Goal: Task Accomplishment & Management: Use online tool/utility

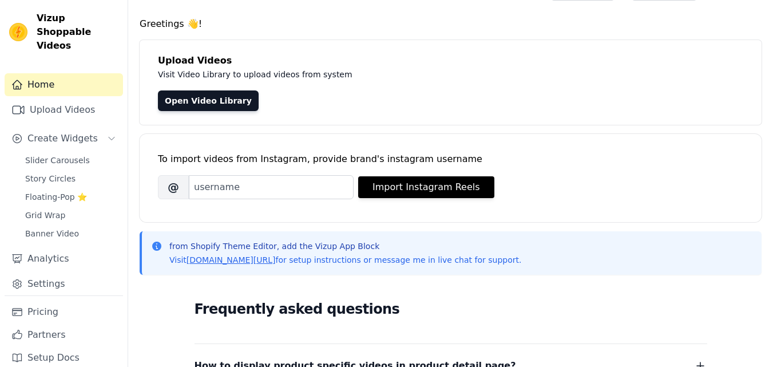
scroll to position [28, 0]
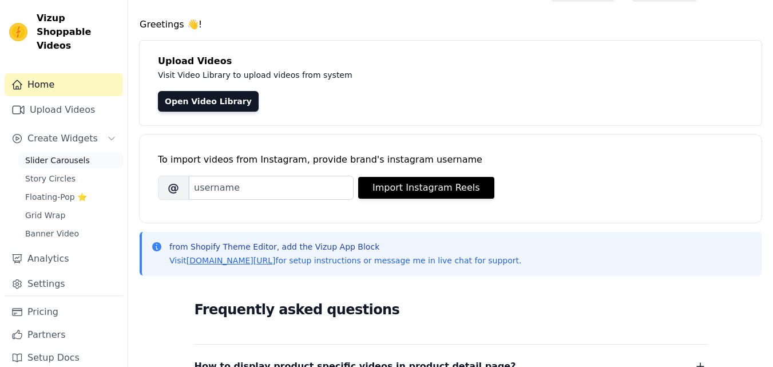
click at [69, 155] on span "Slider Carousels" at bounding box center [57, 160] width 65 height 11
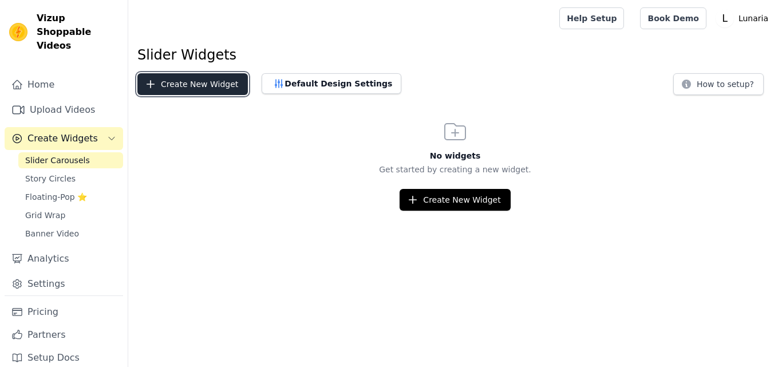
click at [168, 86] on button "Create New Widget" at bounding box center [192, 84] width 110 height 22
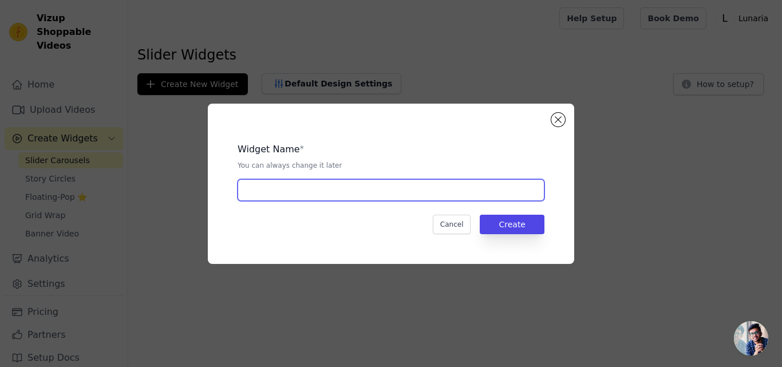
click at [276, 190] on input "text" at bounding box center [391, 190] width 307 height 22
type input "jewelry"
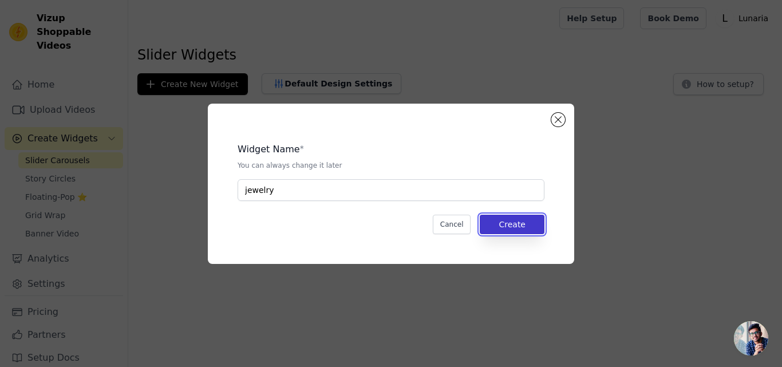
click at [530, 224] on button "Create" at bounding box center [512, 224] width 65 height 19
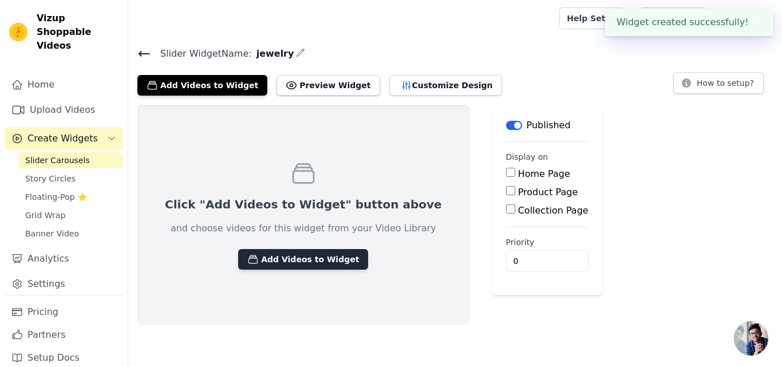
click at [242, 264] on button "Add Videos to Widget" at bounding box center [303, 259] width 130 height 21
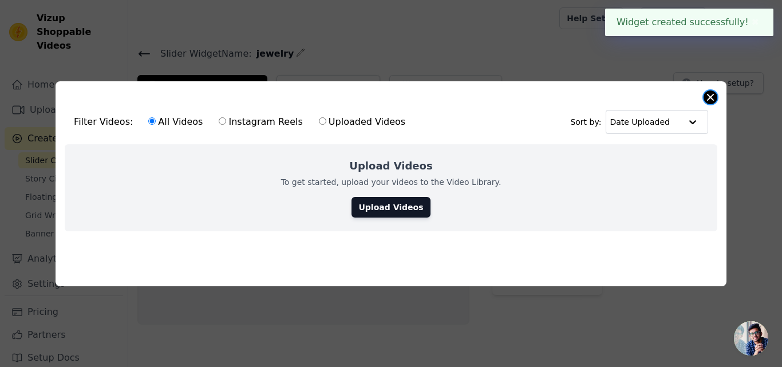
click at [706, 92] on button "Close modal" at bounding box center [710, 97] width 14 height 14
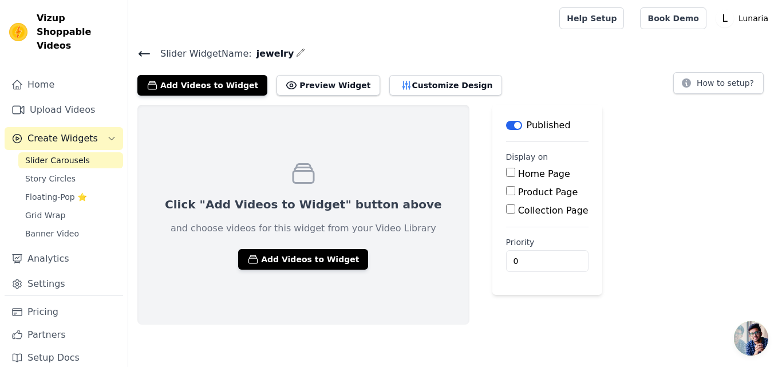
click at [518, 169] on label "Home Page" at bounding box center [544, 173] width 52 height 11
click at [506, 169] on input "Home Page" at bounding box center [510, 172] width 9 height 9
checkbox input "true"
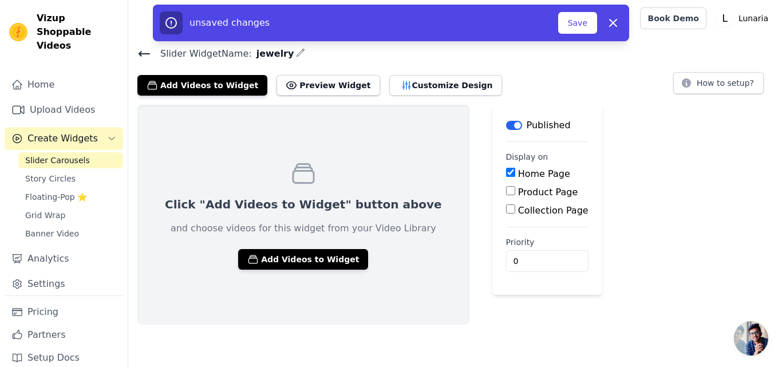
click at [518, 187] on label "Product Page" at bounding box center [548, 192] width 60 height 11
click at [506, 186] on input "Product Page" at bounding box center [510, 190] width 9 height 9
checkbox input "true"
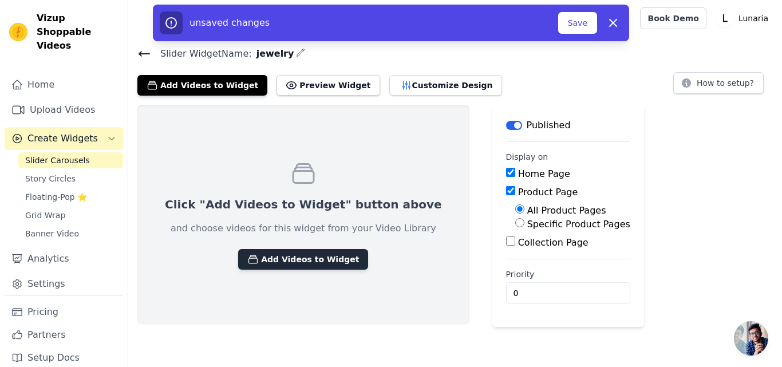
click at [321, 259] on button "Add Videos to Widget" at bounding box center [303, 259] width 130 height 21
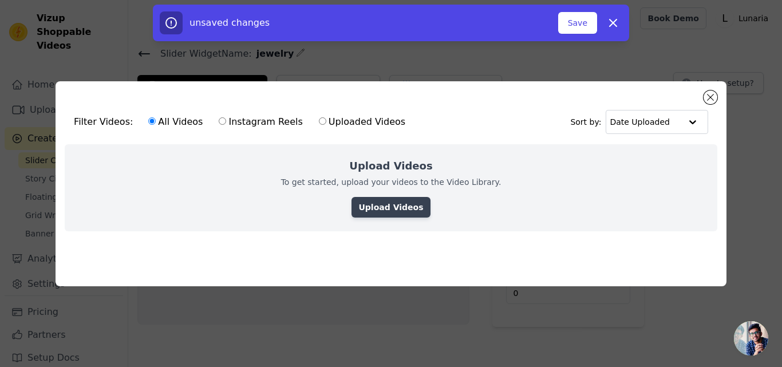
click at [374, 197] on link "Upload Videos" at bounding box center [390, 207] width 78 height 21
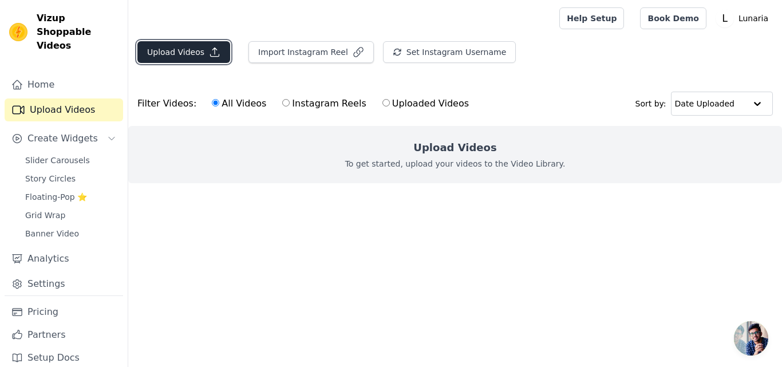
click at [167, 53] on button "Upload Videos" at bounding box center [183, 52] width 93 height 22
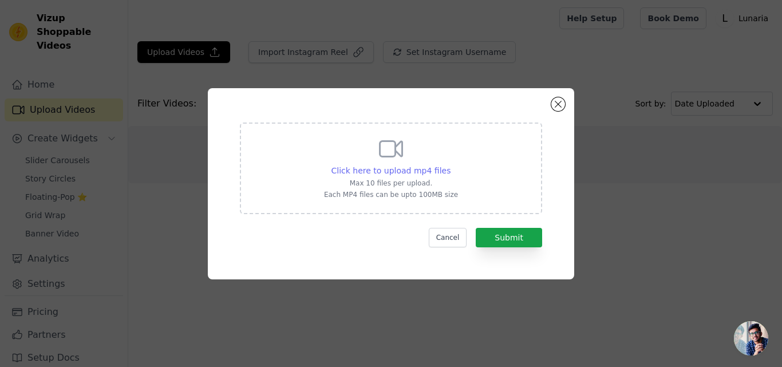
click at [429, 173] on span "Click here to upload mp4 files" at bounding box center [391, 170] width 120 height 9
click at [450, 165] on input "Click here to upload mp4 files Max 10 files per upload. Each MP4 files can be u…" at bounding box center [450, 164] width 1 height 1
type input "C:\fakepath\WhatsApp Video 2025-09-07 at 2.14.08 AM (1).mp4"
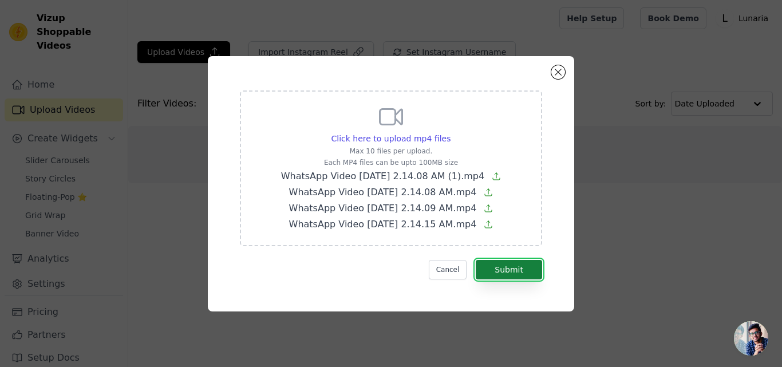
click at [509, 266] on button "Submit" at bounding box center [509, 269] width 66 height 19
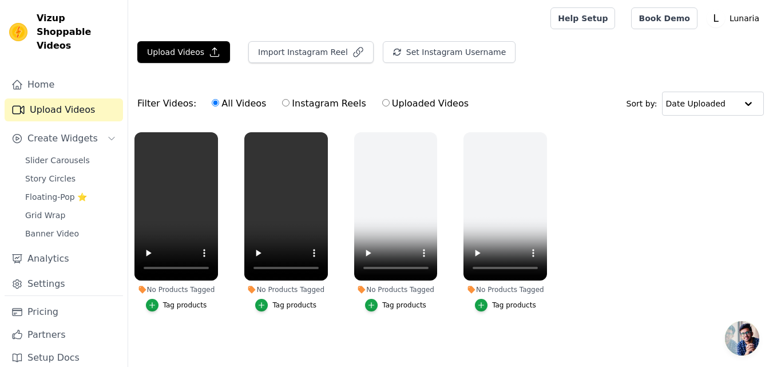
click at [505, 290] on div "No Products Tagged" at bounding box center [506, 289] width 84 height 9
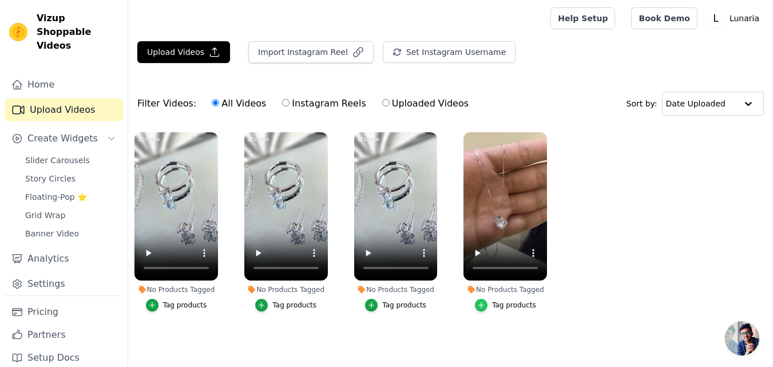
click at [485, 307] on icon "button" at bounding box center [481, 305] width 8 height 8
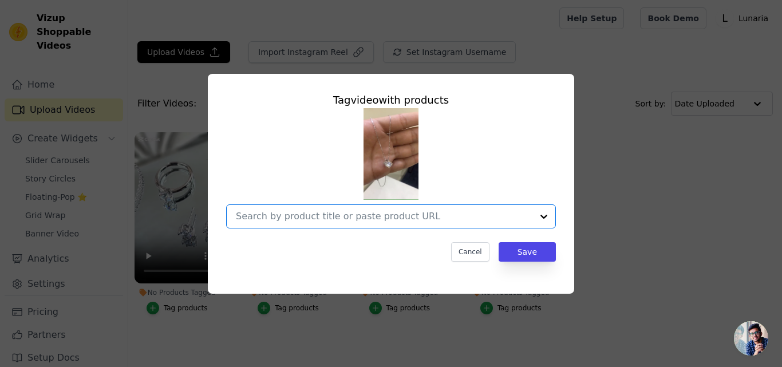
click at [504, 219] on input "No Products Tagged Tag video with products Option undefined, selected. Select i…" at bounding box center [384, 216] width 296 height 11
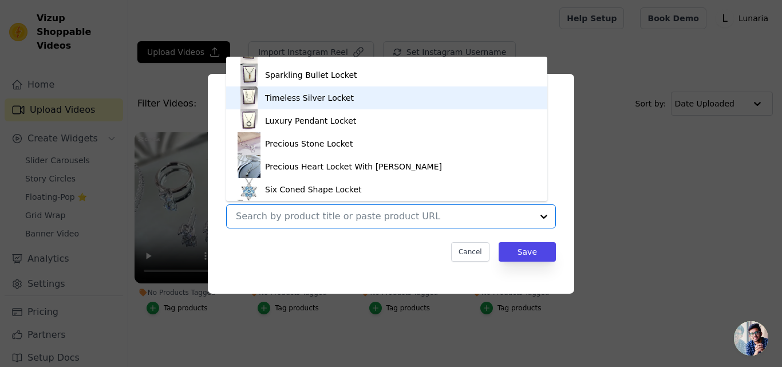
scroll to position [222, 0]
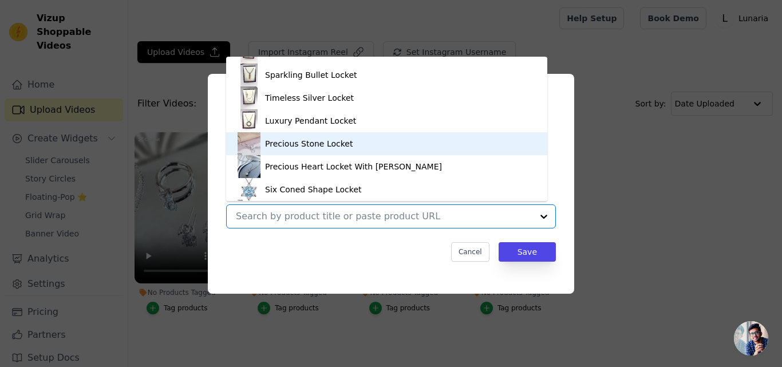
click at [346, 139] on div "Precious Stone Locket" at bounding box center [387, 143] width 298 height 23
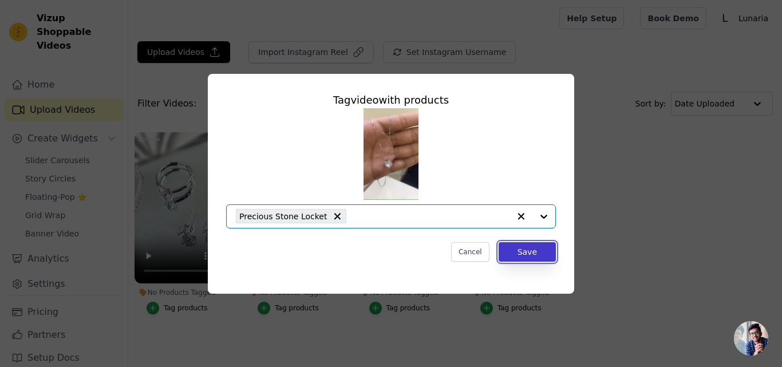
click at [520, 247] on button "Save" at bounding box center [527, 251] width 57 height 19
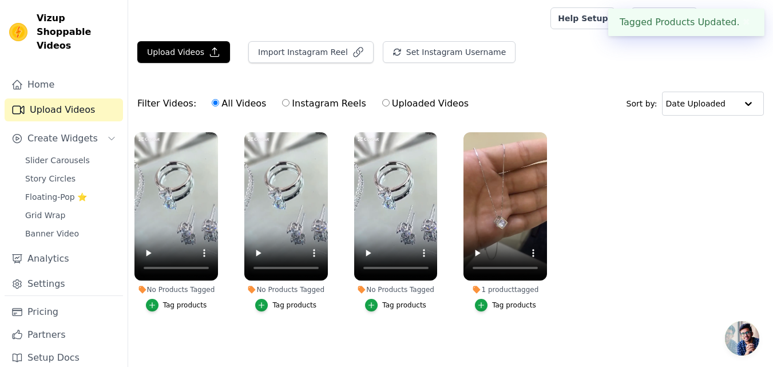
click at [392, 303] on div "Tag products" at bounding box center [404, 305] width 44 height 9
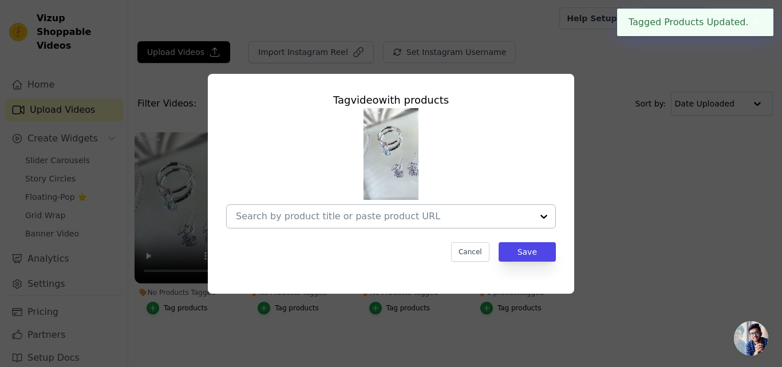
click at [542, 212] on div at bounding box center [543, 216] width 23 height 23
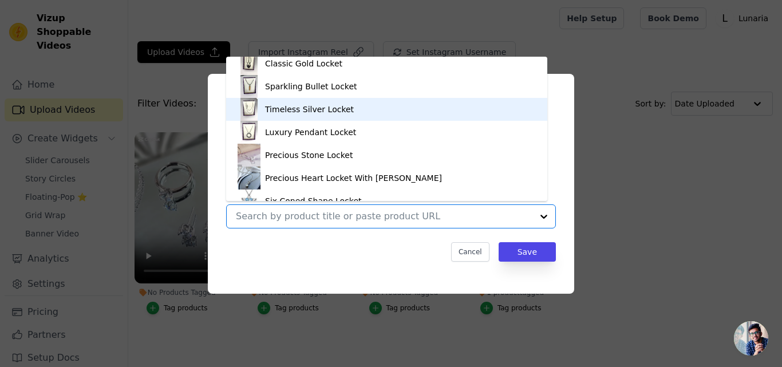
scroll to position [211, 0]
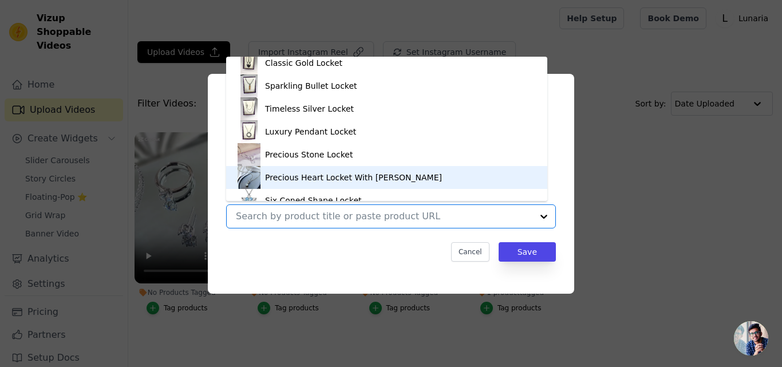
click at [306, 176] on div "Precious Heart Locket With [PERSON_NAME]" at bounding box center [353, 177] width 177 height 11
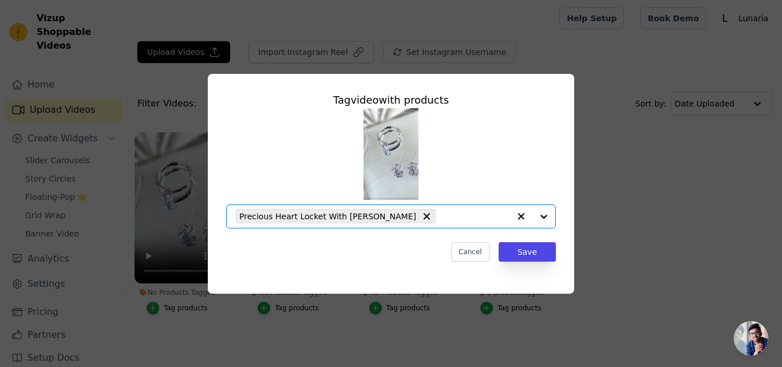
click at [541, 213] on div at bounding box center [532, 216] width 46 height 23
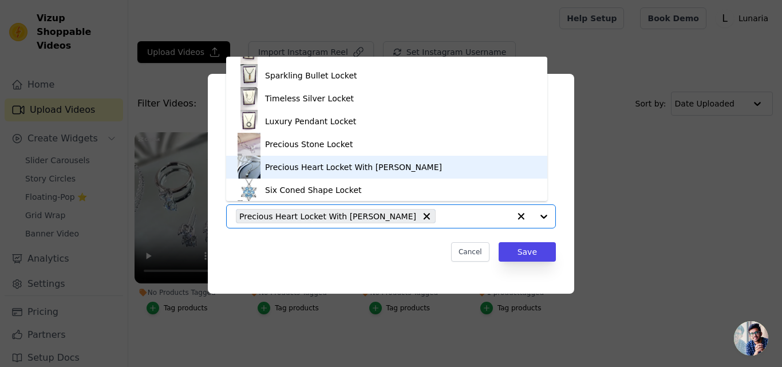
scroll to position [222, 0]
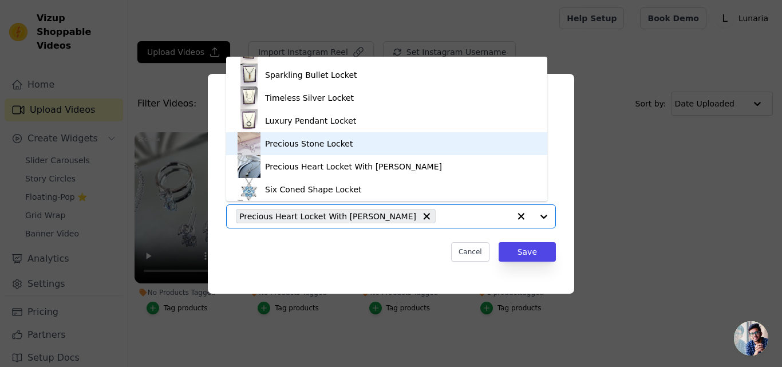
click at [271, 148] on div "Precious Stone Locket" at bounding box center [309, 143] width 88 height 11
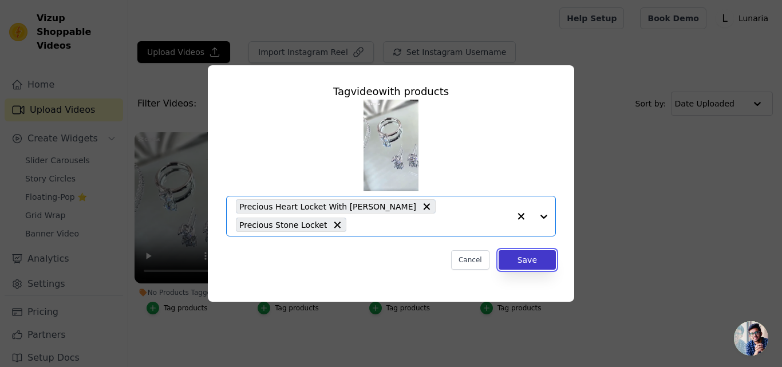
click at [527, 254] on button "Save" at bounding box center [527, 259] width 57 height 19
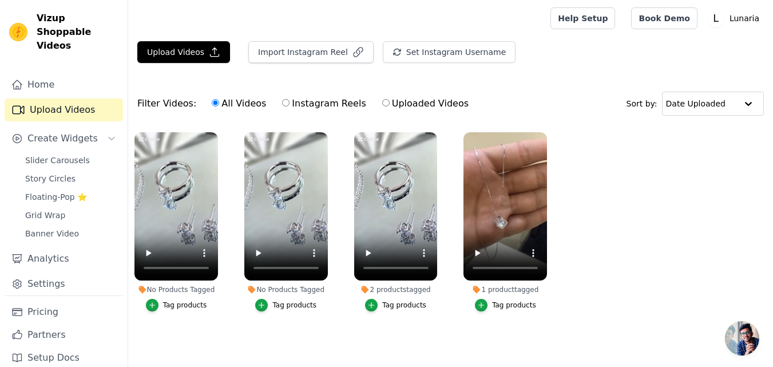
click at [271, 303] on button "Tag products" at bounding box center [285, 305] width 61 height 13
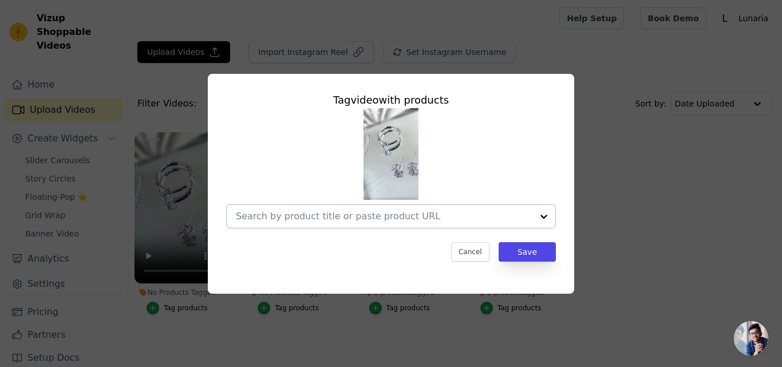
click at [544, 215] on div at bounding box center [543, 216] width 23 height 23
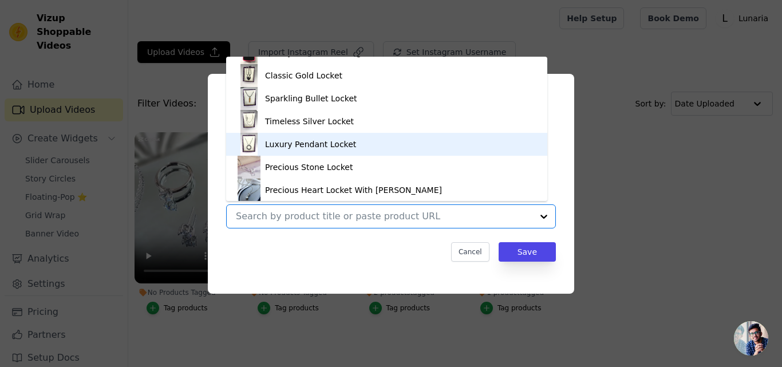
scroll to position [201, 0]
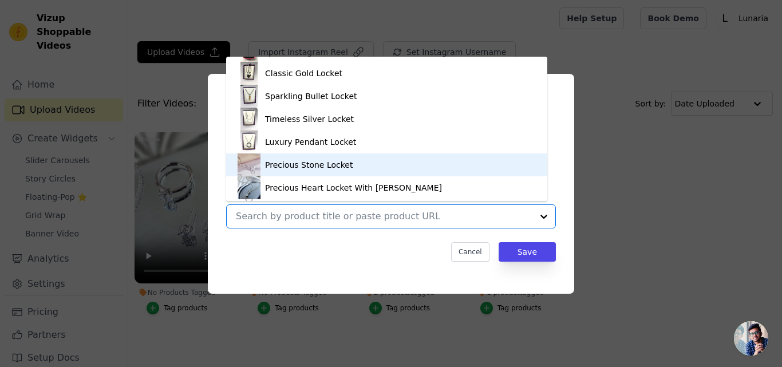
click at [379, 169] on div "Precious Stone Locket" at bounding box center [387, 164] width 298 height 23
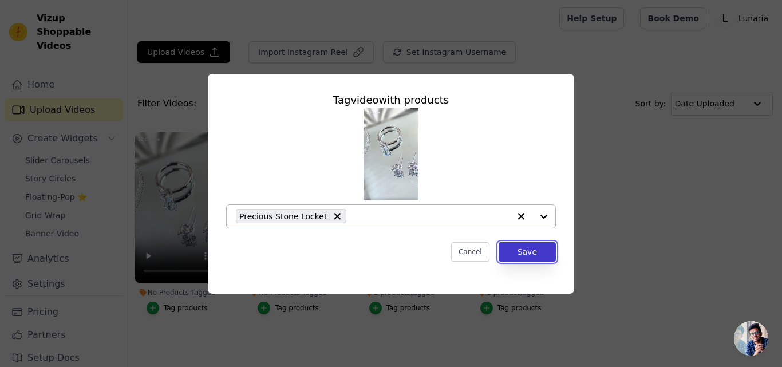
click at [549, 254] on button "Save" at bounding box center [527, 251] width 57 height 19
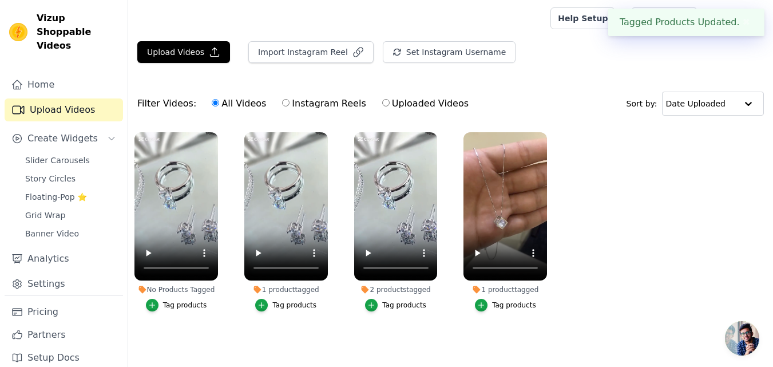
click at [168, 296] on li "No Products Tagged Tag products" at bounding box center [177, 221] width 84 height 179
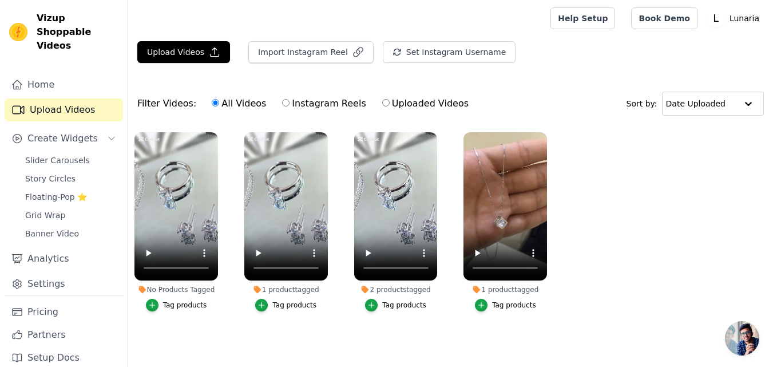
click at [173, 306] on div "Tag products" at bounding box center [185, 305] width 44 height 9
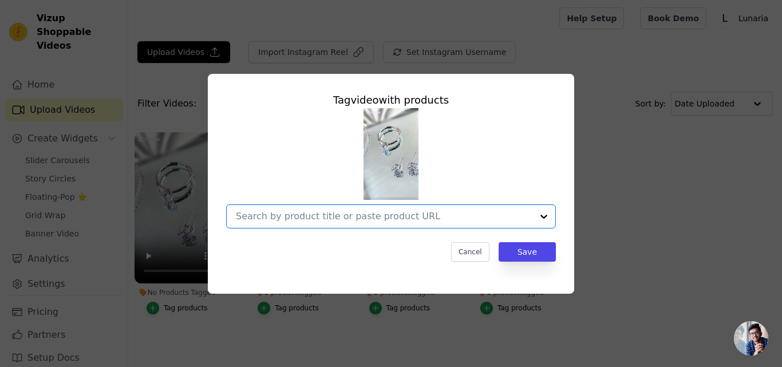
click at [515, 215] on input "No Products Tagged Tag video with products Option undefined, selected. Select i…" at bounding box center [384, 216] width 296 height 11
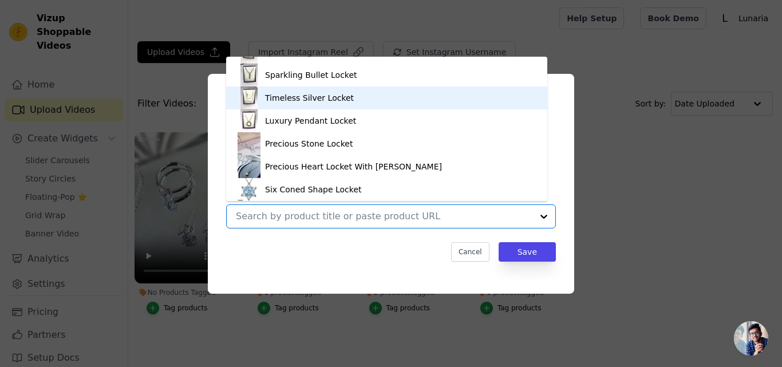
scroll to position [222, 0]
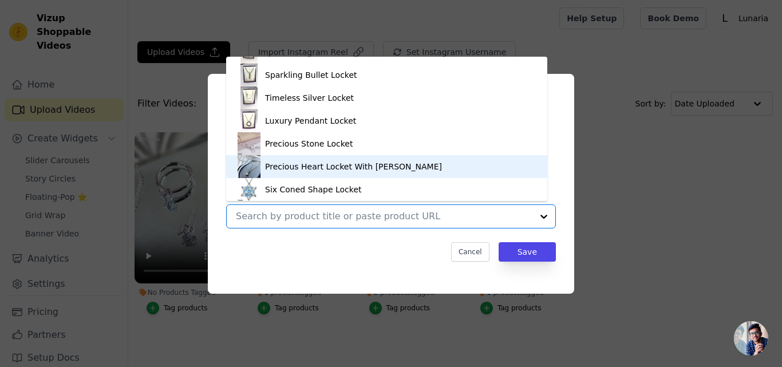
click at [327, 162] on div "Precious Heart Locket With [PERSON_NAME]" at bounding box center [353, 166] width 177 height 11
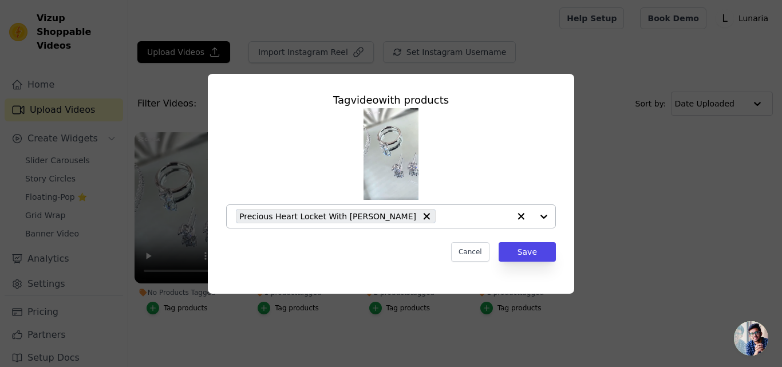
click at [542, 216] on div at bounding box center [532, 216] width 46 height 23
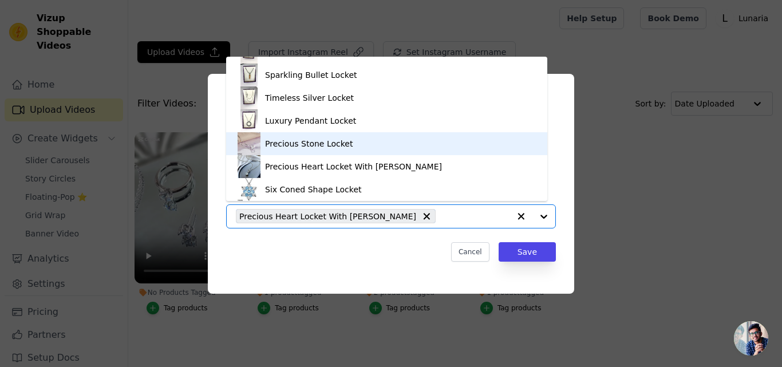
click at [347, 144] on div "Precious Stone Locket" at bounding box center [387, 143] width 298 height 23
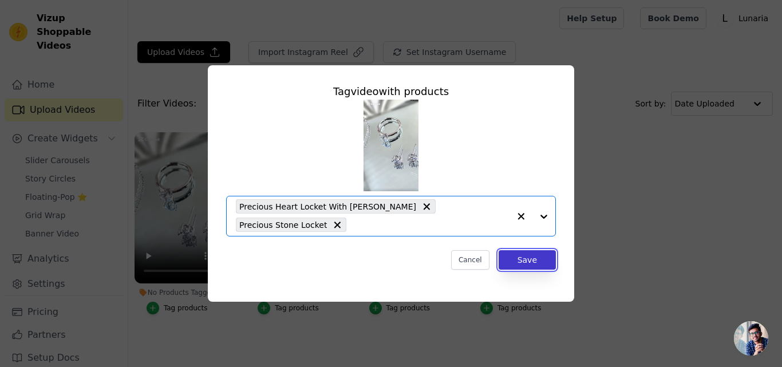
click at [539, 262] on button "Save" at bounding box center [527, 259] width 57 height 19
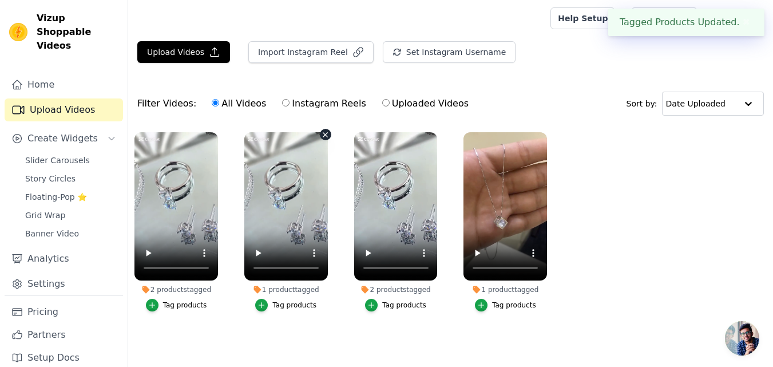
scroll to position [7, 0]
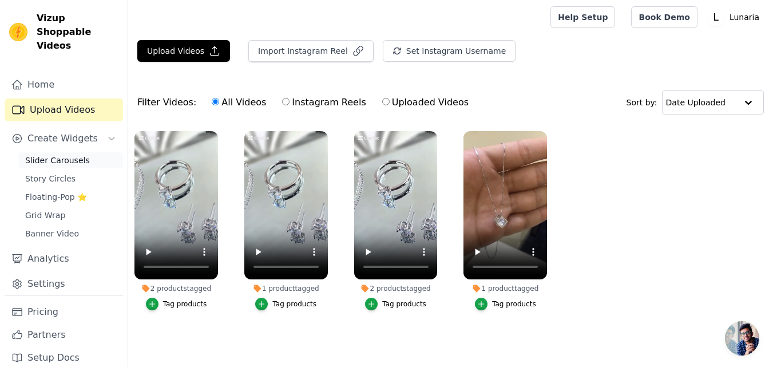
click at [27, 155] on span "Slider Carousels" at bounding box center [57, 160] width 65 height 11
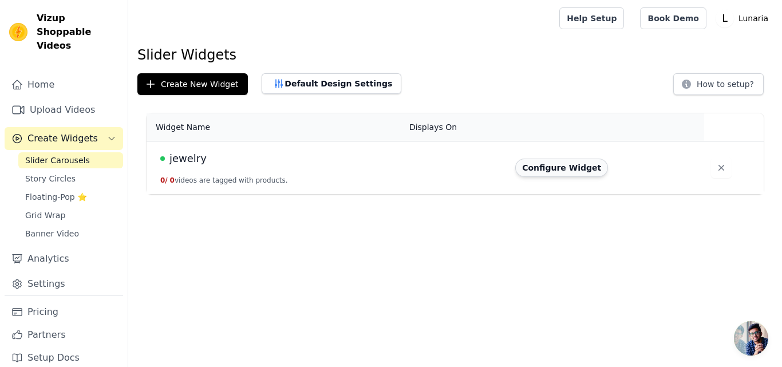
click at [533, 165] on button "Configure Widget" at bounding box center [561, 168] width 93 height 18
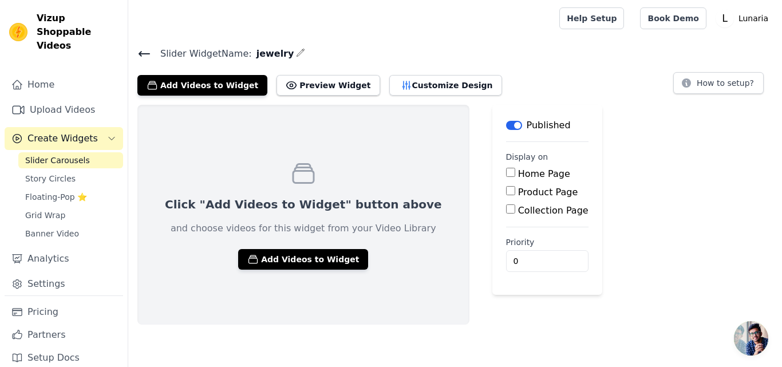
click at [44, 155] on span "Slider Carousels" at bounding box center [57, 160] width 65 height 11
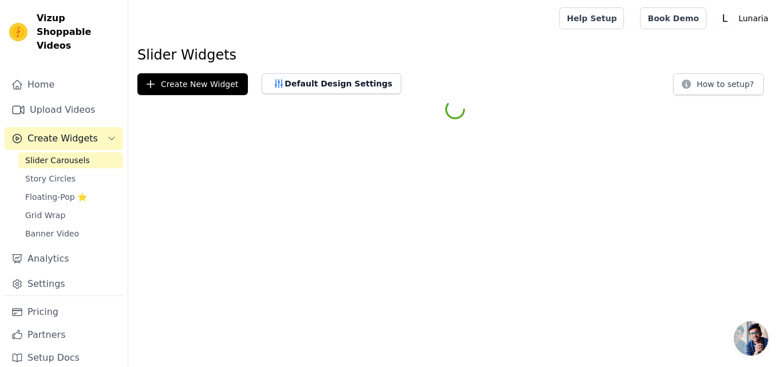
click at [44, 155] on span "Slider Carousels" at bounding box center [57, 160] width 65 height 11
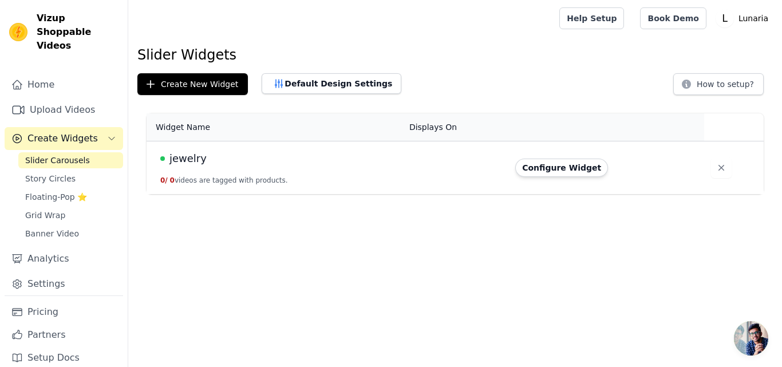
click at [208, 168] on td "jewelry 0 / 0 videos are tagged with products." at bounding box center [275, 167] width 256 height 53
click at [313, 171] on td "jewelry 0 / 0 videos are tagged with products." at bounding box center [275, 167] width 256 height 53
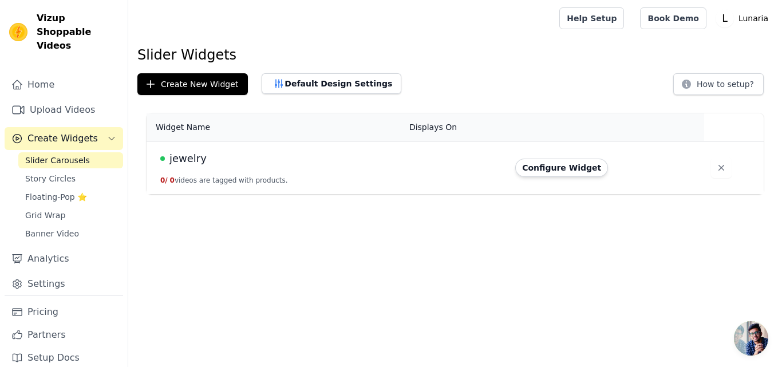
click at [313, 171] on td "jewelry 0 / 0 videos are tagged with products." at bounding box center [275, 167] width 256 height 53
click at [508, 175] on td at bounding box center [455, 167] width 106 height 53
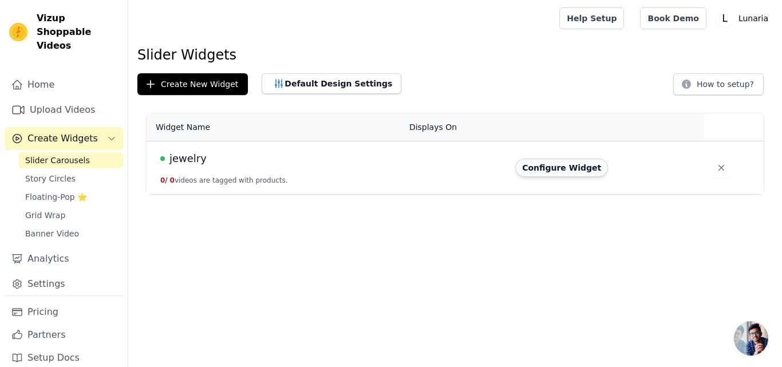
click at [535, 171] on button "Configure Widget" at bounding box center [561, 168] width 93 height 18
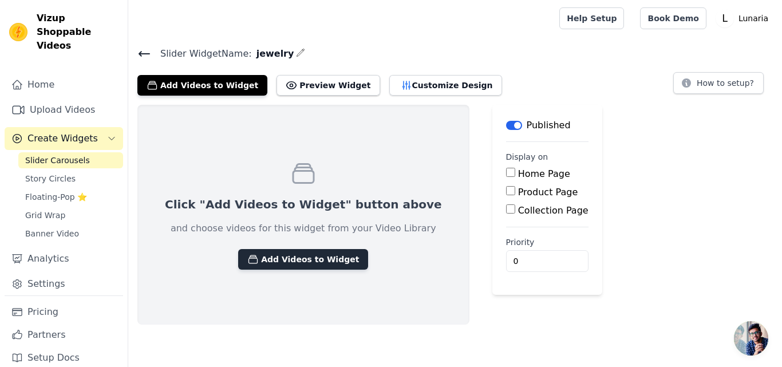
click at [284, 259] on button "Add Videos to Widget" at bounding box center [303, 259] width 130 height 21
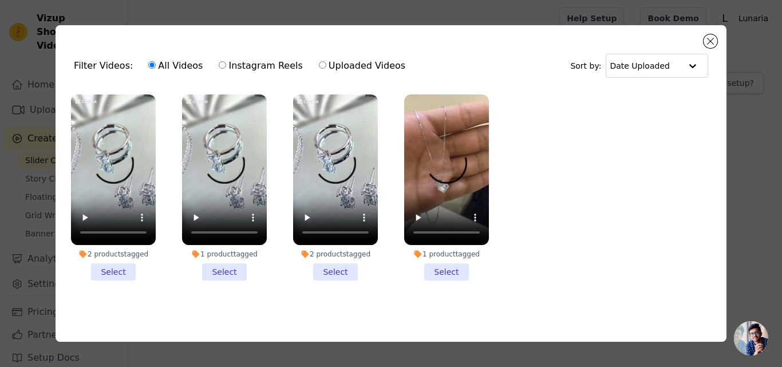
click at [438, 270] on li "1 product tagged Select" at bounding box center [446, 187] width 85 height 186
click at [0, 0] on input "1 product tagged Select" at bounding box center [0, 0] width 0 height 0
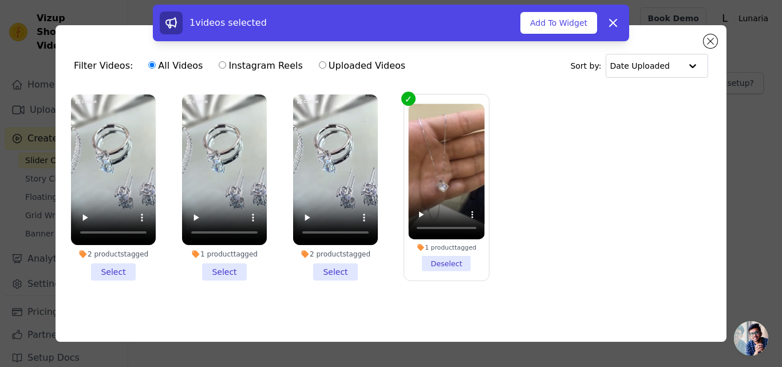
click at [354, 274] on li "2 products tagged Select" at bounding box center [335, 187] width 85 height 186
click at [0, 0] on input "2 products tagged Select" at bounding box center [0, 0] width 0 height 0
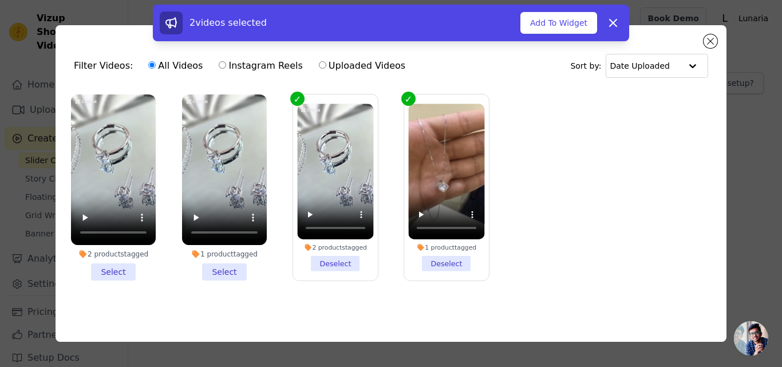
click at [228, 266] on li "1 product tagged Select" at bounding box center [224, 187] width 85 height 186
click at [0, 0] on input "1 product tagged Select" at bounding box center [0, 0] width 0 height 0
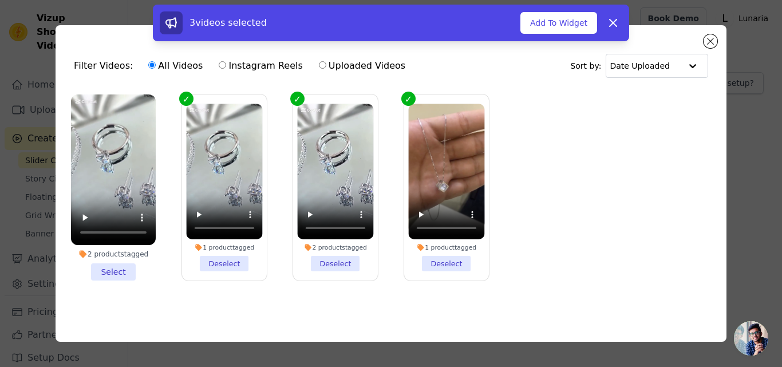
click at [118, 268] on li "2 products tagged Select" at bounding box center [113, 187] width 85 height 186
click at [0, 0] on input "2 products tagged Select" at bounding box center [0, 0] width 0 height 0
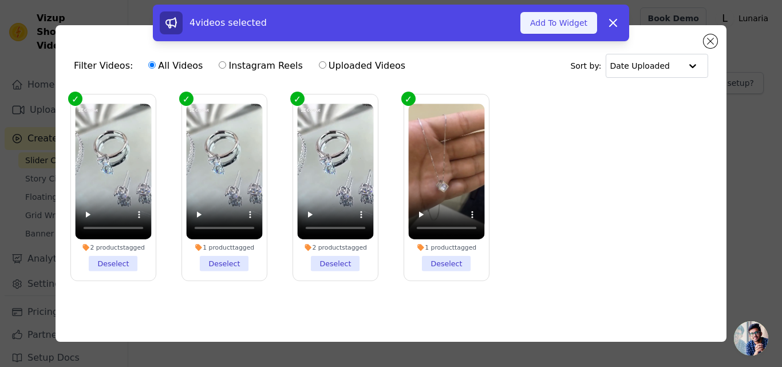
click at [540, 21] on button "Add To Widget" at bounding box center [558, 23] width 77 height 22
